Goal: Task Accomplishment & Management: Manage account settings

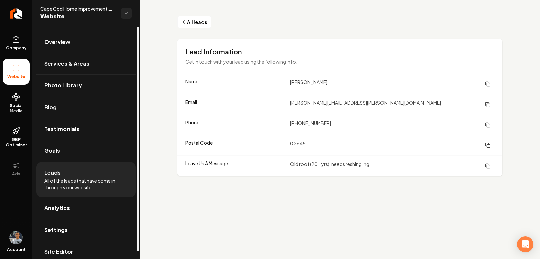
click at [55, 174] on span "Leads" at bounding box center [52, 173] width 16 height 8
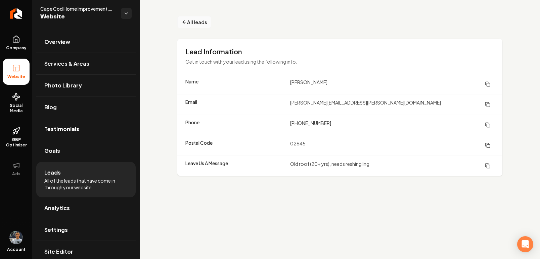
click at [196, 21] on span "All leads" at bounding box center [197, 22] width 20 height 7
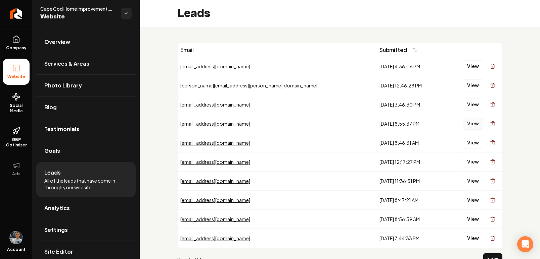
click at [469, 123] on button "View" at bounding box center [473, 124] width 20 height 12
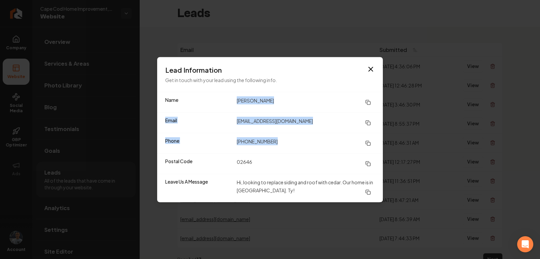
drag, startPoint x: 276, startPoint y: 141, endPoint x: 236, endPoint y: 102, distance: 56.2
click at [236, 102] on dl "Name [PERSON_NAME] Email [EMAIL_ADDRESS][DOMAIN_NAME] Phone [PHONE_NUMBER] Post…" at bounding box center [270, 147] width 226 height 110
copy dl "[PERSON_NAME] Email [EMAIL_ADDRESS][DOMAIN_NAME] Phone [PHONE_NUMBER]"
click at [371, 68] on icon "button" at bounding box center [371, 69] width 8 height 8
